Goal: Complete application form

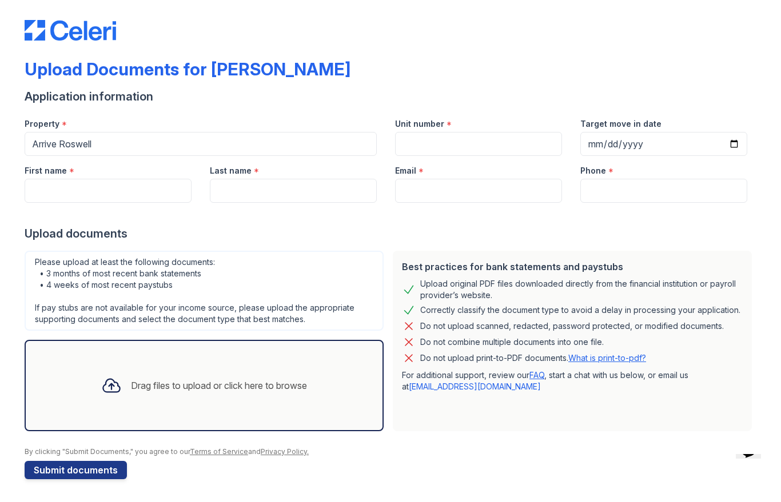
scroll to position [7, 0]
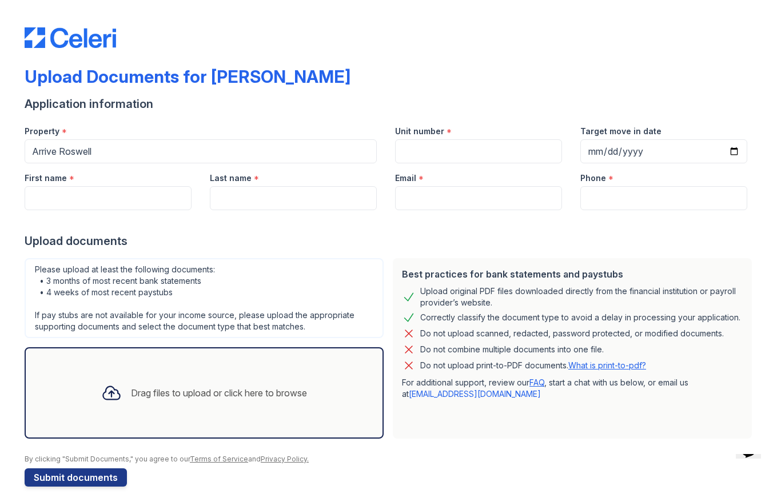
click at [196, 393] on div "Drag files to upload or click here to browse" at bounding box center [219, 393] width 176 height 14
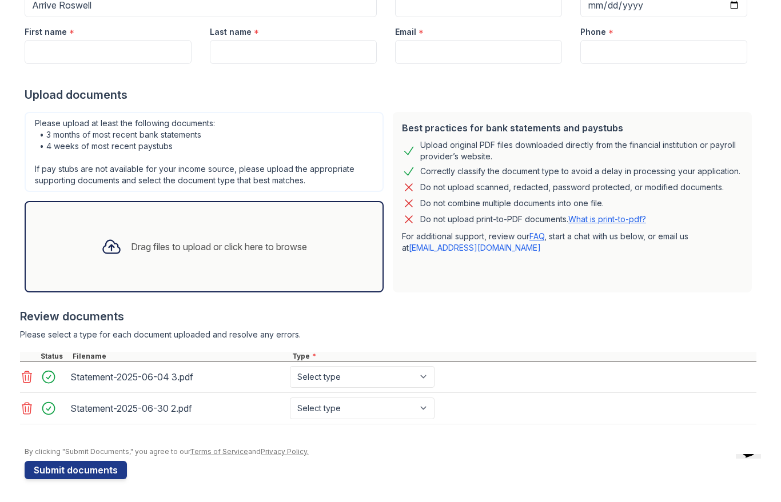
scroll to position [146, 0]
click at [429, 382] on select "Select type Paystub Bank Statement Offer Letter Tax Documents Benefit Award Let…" at bounding box center [362, 377] width 145 height 22
select select "bank_statement"
click at [433, 410] on select "Select type Paystub Bank Statement Offer Letter Tax Documents Benefit Award Let…" at bounding box center [362, 409] width 145 height 22
select select "bank_statement"
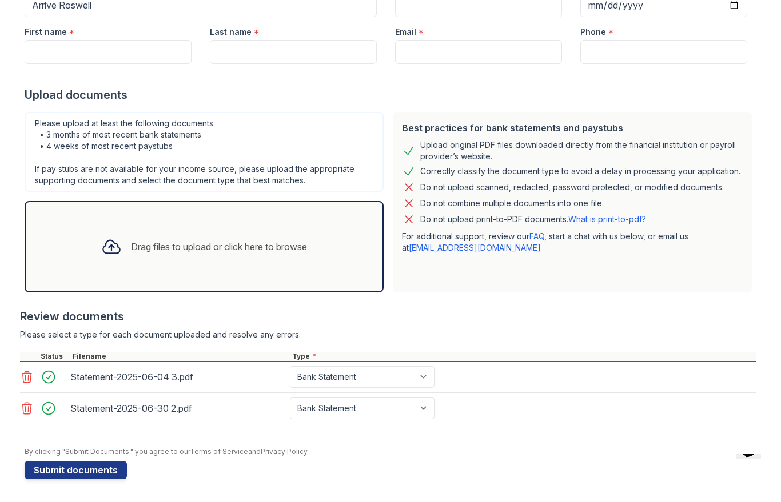
click at [63, 477] on button "Submit documents" at bounding box center [76, 470] width 102 height 18
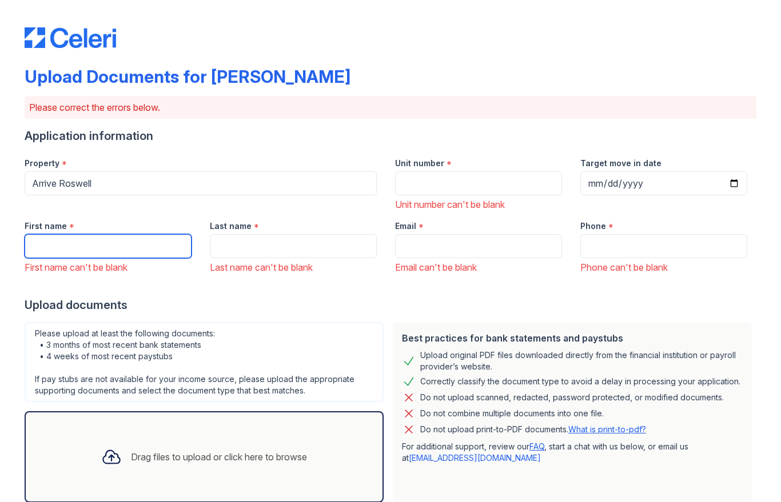
click at [47, 238] on input "First name" at bounding box center [108, 246] width 167 height 24
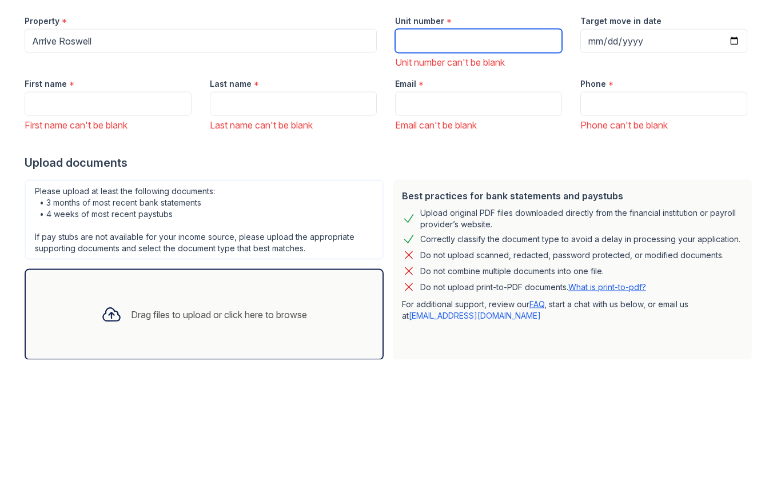
type input "155"
type input "Vincent"
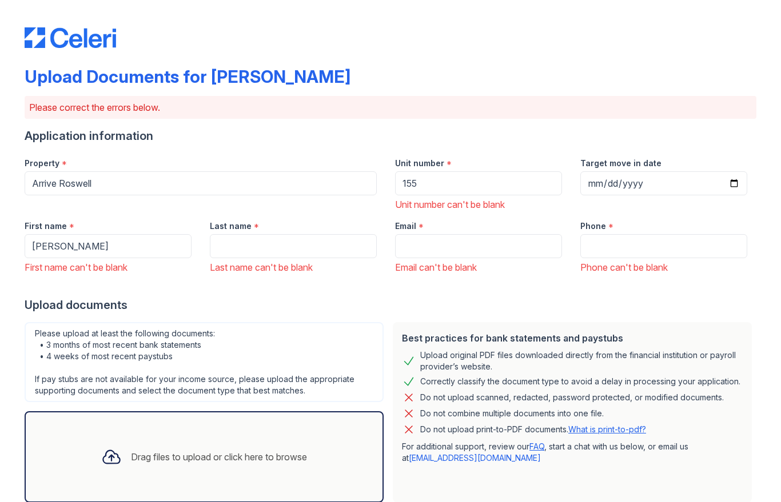
type input "Campbell"
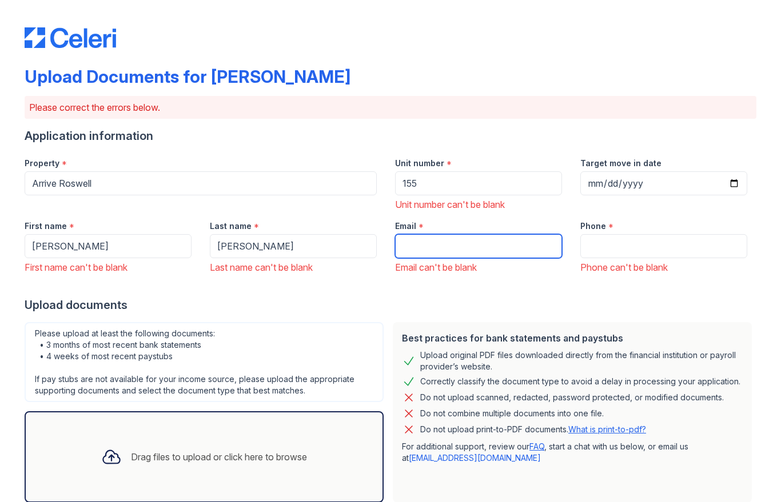
type input "info@vnfsells.com"
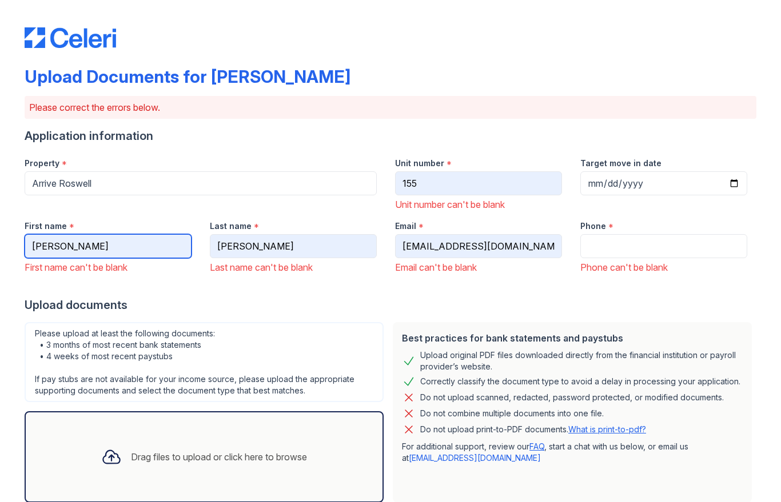
type input "+14049523069"
click at [635, 175] on input "Target move in date" at bounding box center [663, 183] width 167 height 24
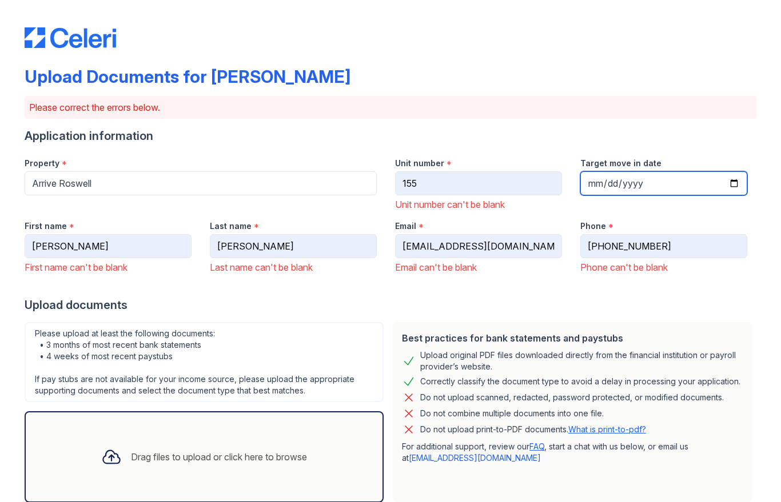
type input "2025-09-02"
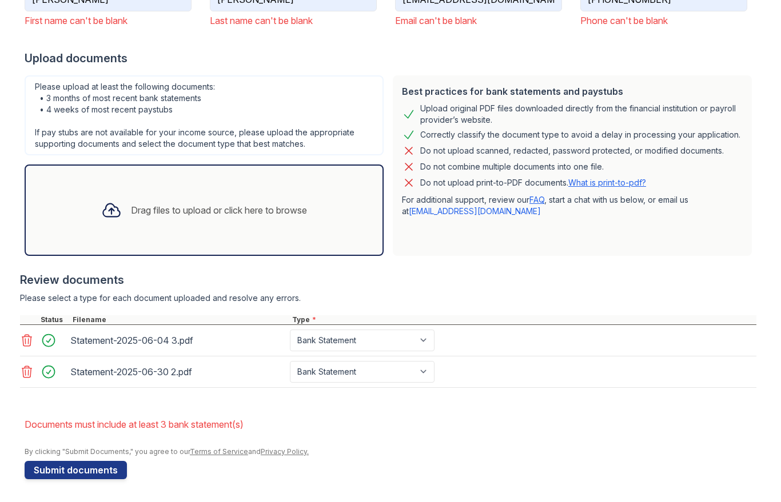
scroll to position [247, 0]
click at [71, 473] on button "Submit documents" at bounding box center [76, 470] width 102 height 18
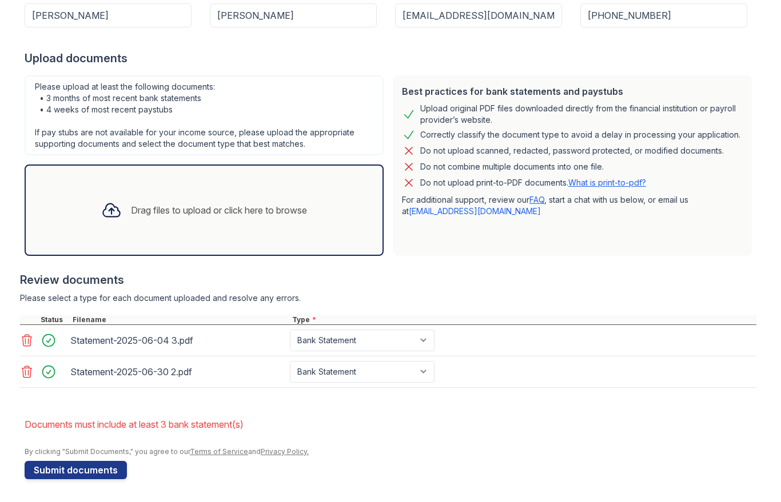
scroll to position [215, 0]
click at [55, 470] on button "Submit documents" at bounding box center [76, 470] width 102 height 18
click at [266, 203] on div "Drag files to upload or click here to browse" at bounding box center [219, 210] width 176 height 14
click at [45, 478] on button "Submit documents" at bounding box center [76, 470] width 102 height 18
click at [219, 206] on div "Drag files to upload or click here to browse" at bounding box center [219, 210] width 176 height 14
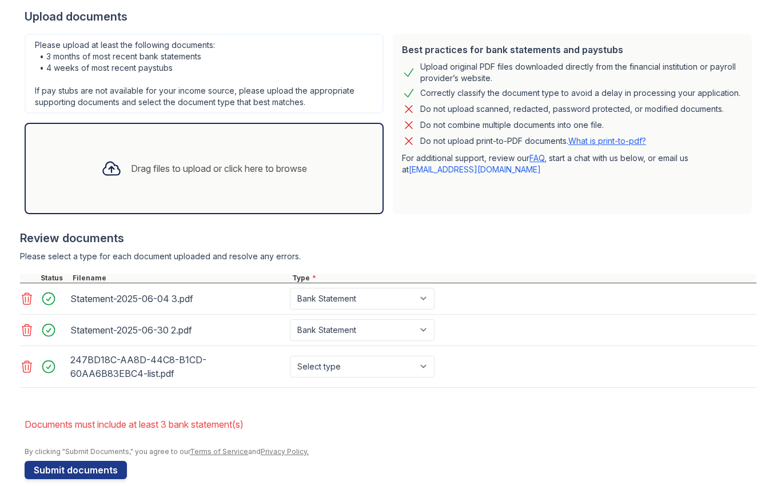
scroll to position [257, 0]
click at [422, 368] on select "Select type Paystub Bank Statement Offer Letter Tax Documents Benefit Award Let…" at bounding box center [362, 367] width 145 height 22
select select "bank_statement"
click at [58, 468] on button "Submit documents" at bounding box center [76, 470] width 102 height 18
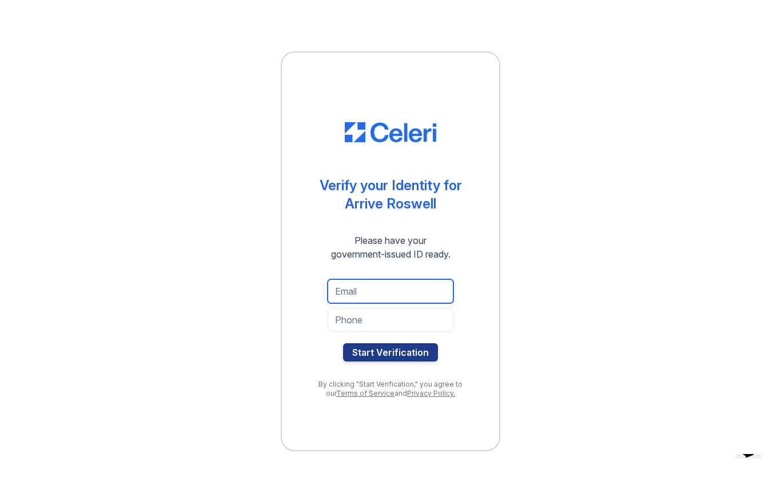
click at [393, 293] on input "email" at bounding box center [391, 292] width 126 height 24
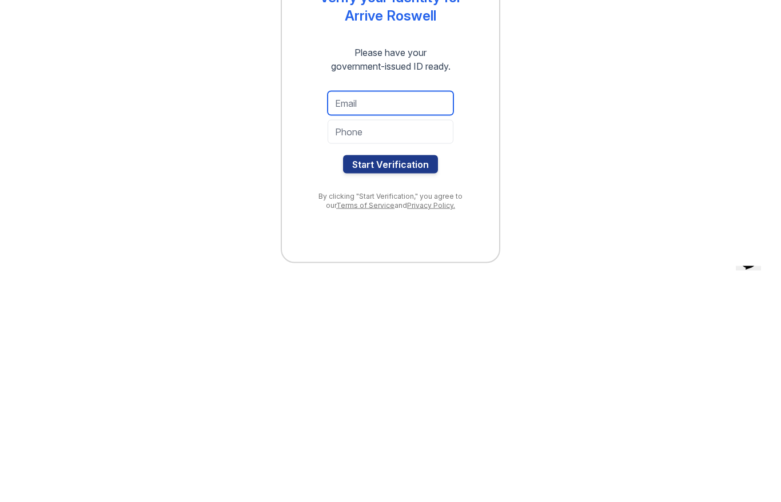
type input "[EMAIL_ADDRESS][DOMAIN_NAME]"
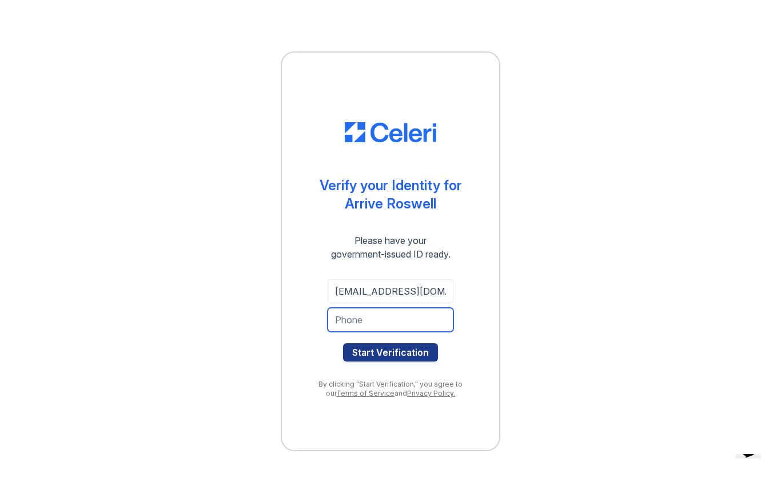
type input "[PHONE_NUMBER]"
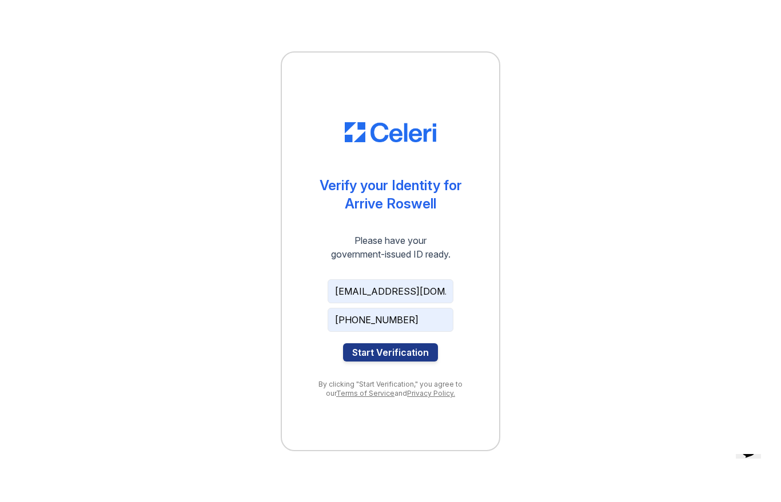
click at [420, 354] on button "Start Verification" at bounding box center [390, 353] width 95 height 18
